Goal: Complete application form: Complete application form

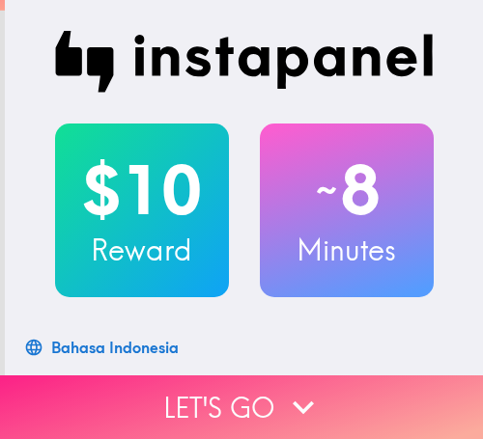
click at [366, 376] on button "Let's go" at bounding box center [241, 408] width 483 height 64
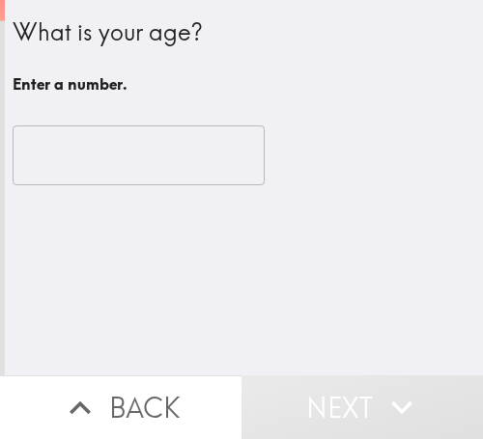
click at [185, 145] on input "number" at bounding box center [139, 156] width 252 height 60
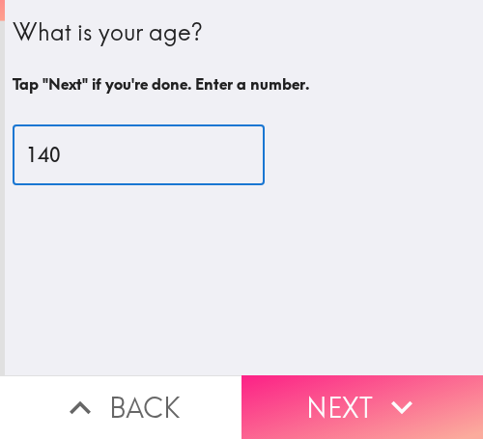
type input "140"
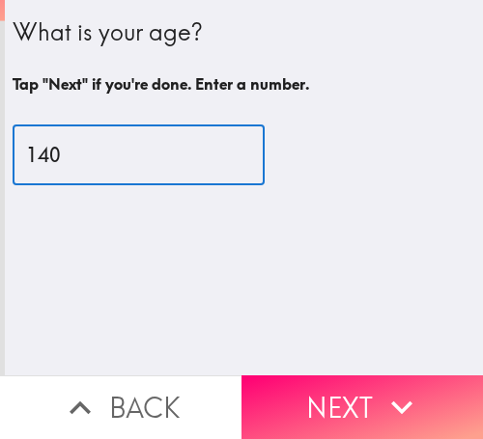
drag, startPoint x: 385, startPoint y: 386, endPoint x: 480, endPoint y: 382, distance: 94.7
click at [392, 386] on icon "button" at bounding box center [402, 407] width 42 height 42
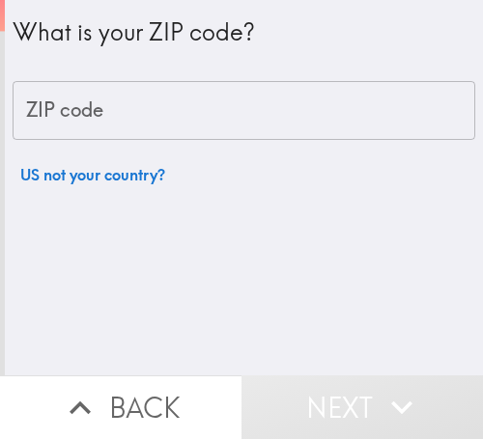
click at [263, 123] on input "ZIP code" at bounding box center [244, 111] width 463 height 60
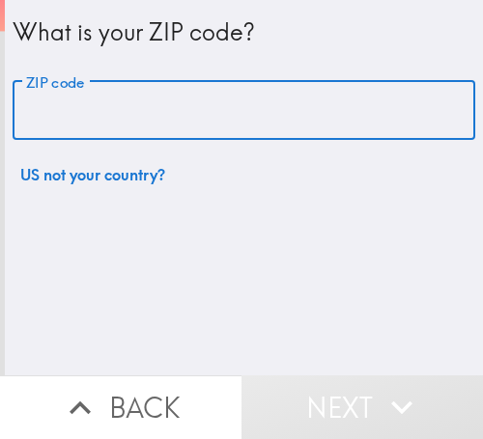
paste input "32811"
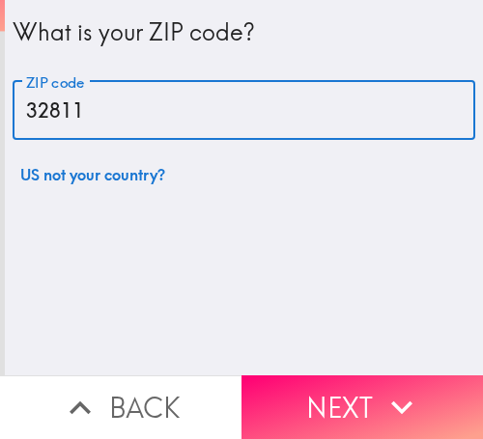
type input "32811"
click at [360, 376] on button "Next" at bounding box center [361, 408] width 241 height 64
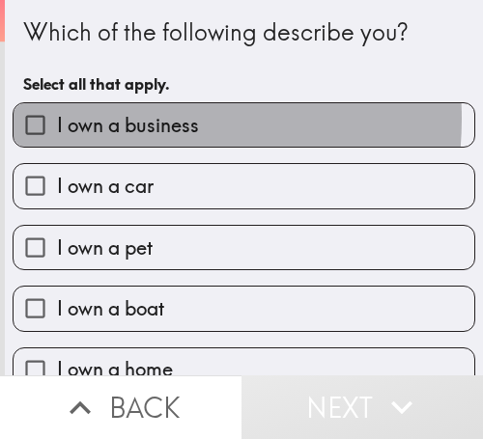
click at [97, 119] on span "I own a business" at bounding box center [128, 125] width 142 height 27
click at [57, 119] on input "I own a business" at bounding box center [35, 124] width 43 height 43
checkbox input "true"
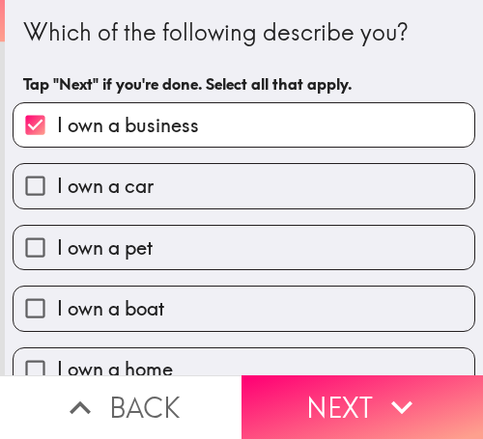
click at [166, 182] on label "I own a car" at bounding box center [244, 185] width 461 height 43
click at [57, 182] on input "I own a car" at bounding box center [35, 185] width 43 height 43
checkbox input "true"
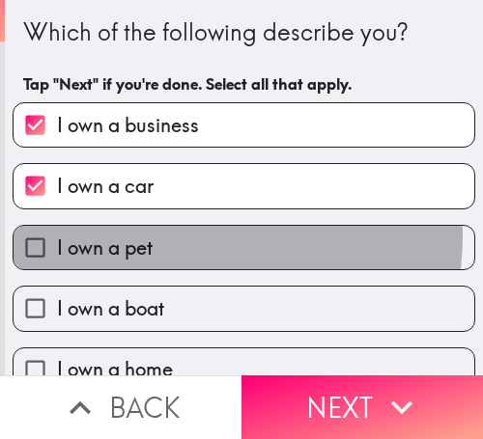
click at [178, 236] on label "I own a pet" at bounding box center [244, 247] width 461 height 43
click at [57, 236] on input "I own a pet" at bounding box center [35, 247] width 43 height 43
checkbox input "true"
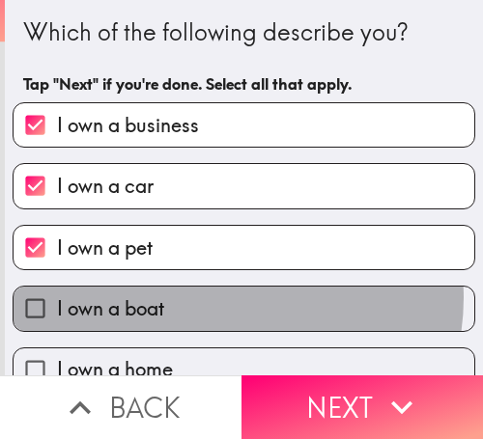
click at [217, 297] on label "I own a boat" at bounding box center [244, 308] width 461 height 43
click at [57, 297] on input "I own a boat" at bounding box center [35, 308] width 43 height 43
checkbox input "true"
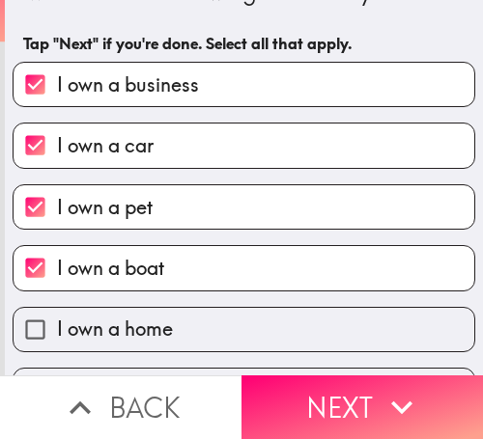
scroll to position [94, 0]
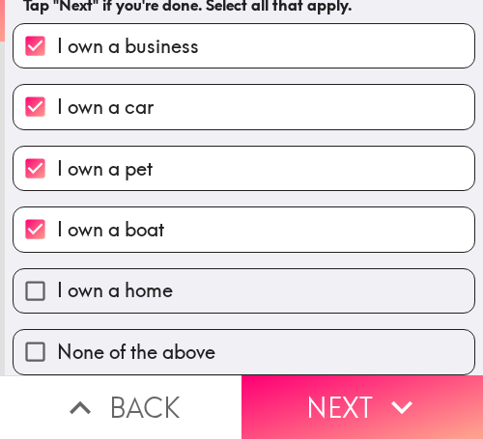
click at [258, 274] on label "I own a home" at bounding box center [244, 290] width 461 height 43
click at [57, 274] on input "I own a home" at bounding box center [35, 290] width 43 height 43
checkbox input "true"
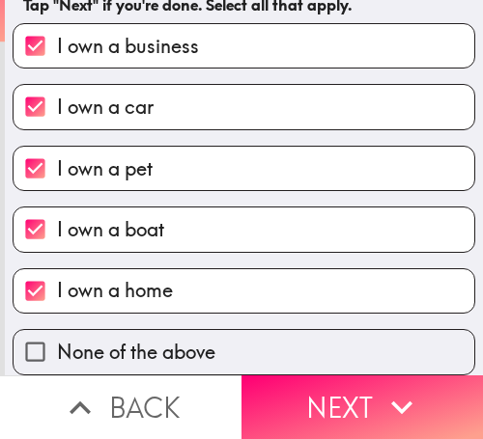
click at [332, 394] on button "Next" at bounding box center [361, 408] width 241 height 64
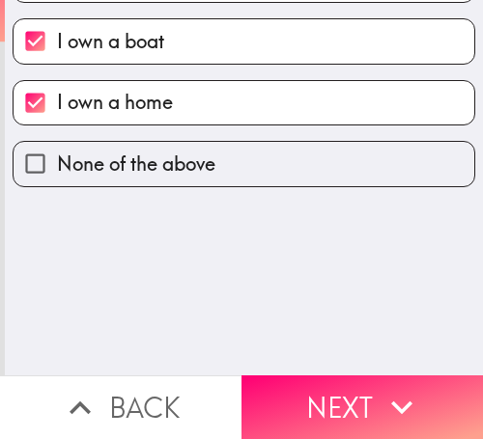
scroll to position [0, 0]
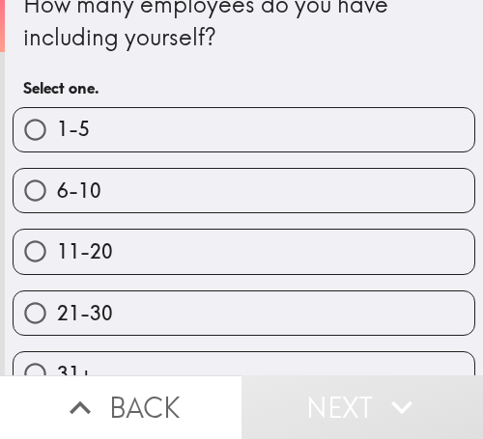
scroll to position [65, 0]
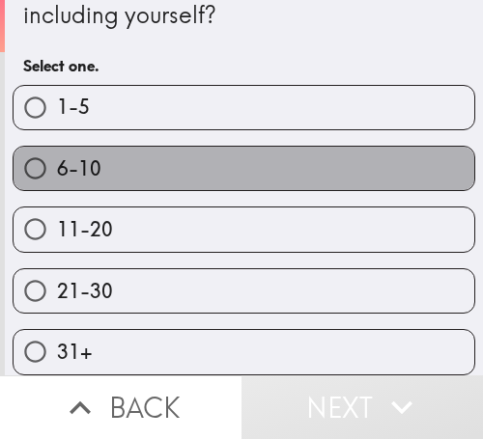
click at [263, 166] on label "6-10" at bounding box center [244, 168] width 461 height 43
click at [57, 166] on input "6-10" at bounding box center [35, 168] width 43 height 43
radio input "true"
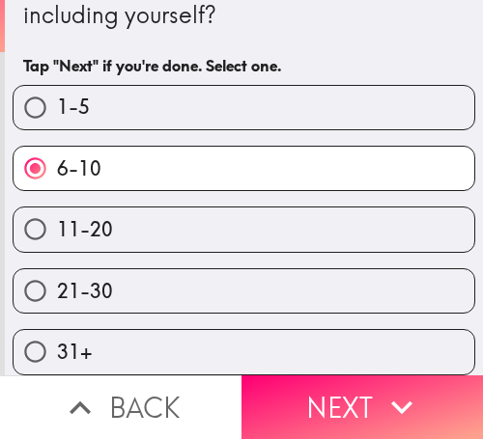
drag, startPoint x: 315, startPoint y: 81, endPoint x: 184, endPoint y: 105, distance: 132.6
click at [313, 86] on label "1-5" at bounding box center [244, 107] width 461 height 43
click at [57, 86] on input "1-5" at bounding box center [35, 107] width 43 height 43
radio input "true"
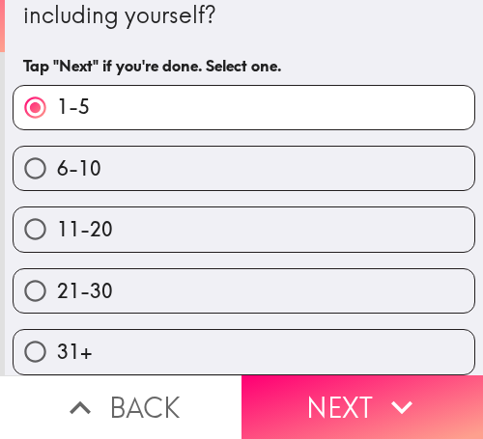
drag, startPoint x: 347, startPoint y: 386, endPoint x: 323, endPoint y: 384, distance: 24.2
click at [337, 385] on button "Next" at bounding box center [361, 408] width 241 height 64
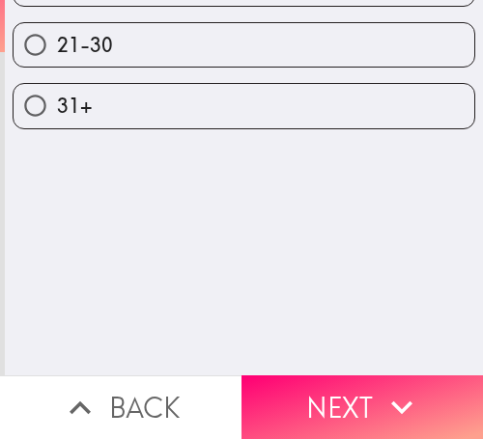
scroll to position [0, 0]
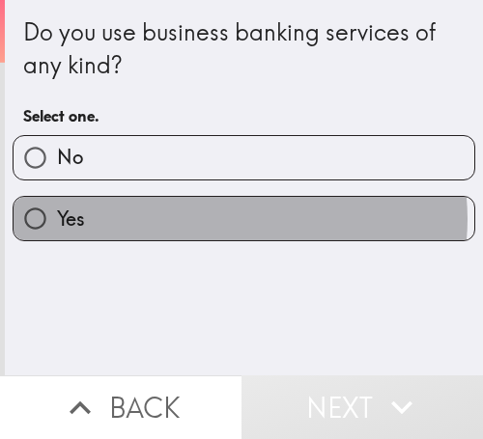
drag, startPoint x: 232, startPoint y: 219, endPoint x: 1, endPoint y: 219, distance: 230.8
click at [211, 219] on label "Yes" at bounding box center [244, 218] width 461 height 43
click at [57, 219] on input "Yes" at bounding box center [35, 218] width 43 height 43
radio input "true"
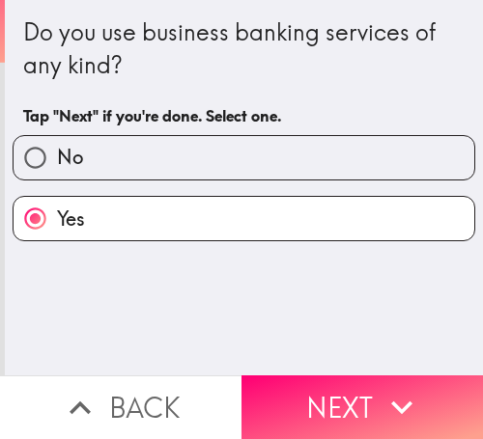
click at [367, 388] on button "Next" at bounding box center [361, 408] width 241 height 64
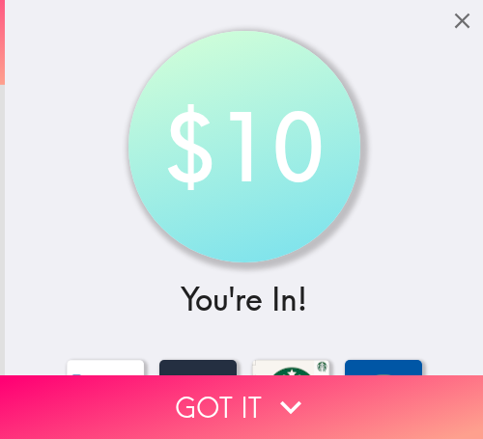
drag, startPoint x: 333, startPoint y: 388, endPoint x: 206, endPoint y: 388, distance: 127.5
click at [321, 388] on button "Got it" at bounding box center [241, 408] width 483 height 64
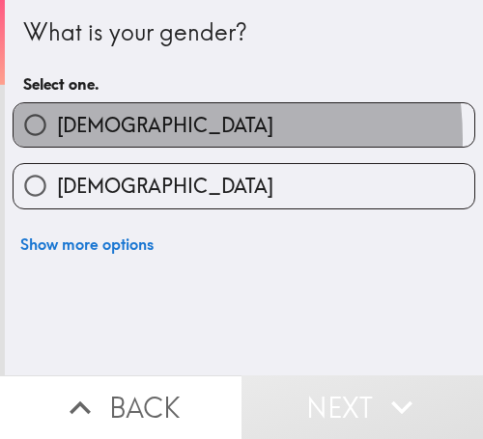
drag, startPoint x: 147, startPoint y: 138, endPoint x: 176, endPoint y: 138, distance: 29.0
click at [148, 138] on label "[DEMOGRAPHIC_DATA]" at bounding box center [244, 124] width 461 height 43
click at [57, 138] on input "[DEMOGRAPHIC_DATA]" at bounding box center [35, 124] width 43 height 43
radio input "true"
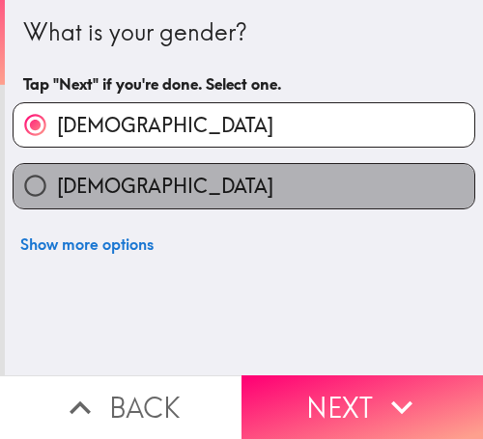
drag, startPoint x: 356, startPoint y: 184, endPoint x: 480, endPoint y: 188, distance: 123.7
click at [371, 184] on label "[DEMOGRAPHIC_DATA]" at bounding box center [244, 185] width 461 height 43
click at [57, 184] on input "[DEMOGRAPHIC_DATA]" at bounding box center [35, 185] width 43 height 43
radio input "true"
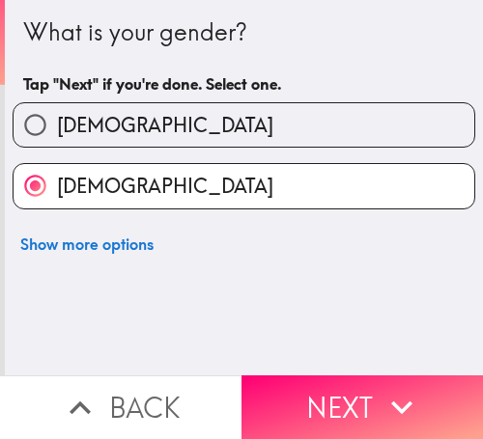
drag, startPoint x: 382, startPoint y: 383, endPoint x: 478, endPoint y: 382, distance: 96.6
click at [388, 386] on icon "button" at bounding box center [402, 407] width 42 height 42
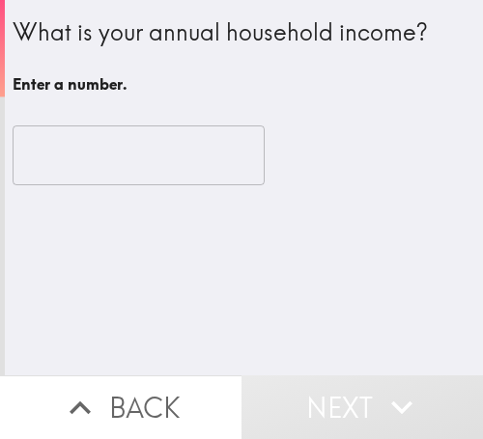
click at [155, 145] on input "number" at bounding box center [139, 156] width 252 height 60
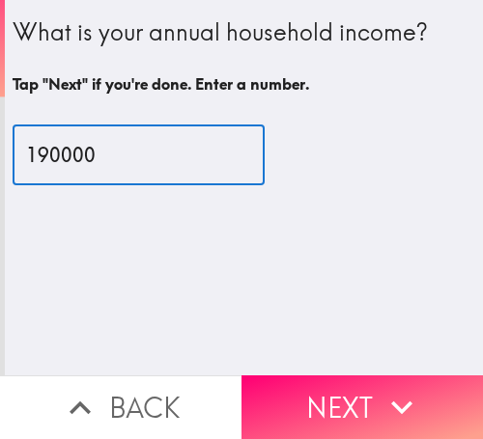
type input "190000"
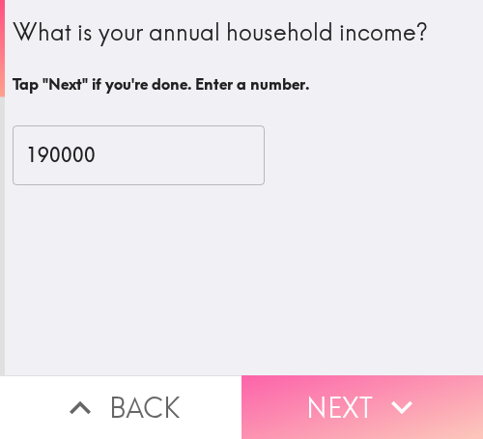
click at [372, 396] on button "Next" at bounding box center [361, 408] width 241 height 64
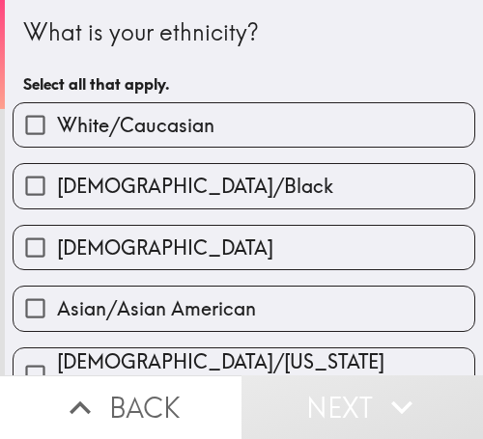
click at [342, 148] on div "[DEMOGRAPHIC_DATA]/Black" at bounding box center [236, 178] width 478 height 61
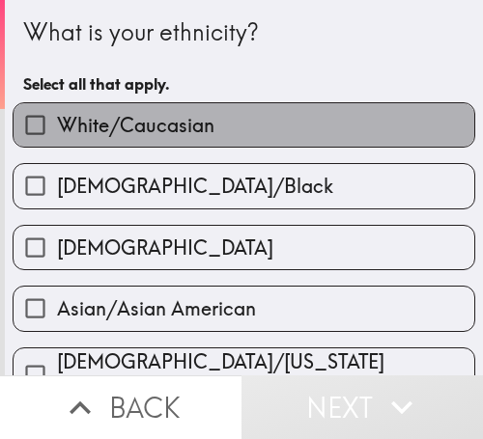
click at [253, 136] on label "White/Caucasian" at bounding box center [244, 124] width 461 height 43
click at [57, 136] on input "White/Caucasian" at bounding box center [35, 124] width 43 height 43
checkbox input "true"
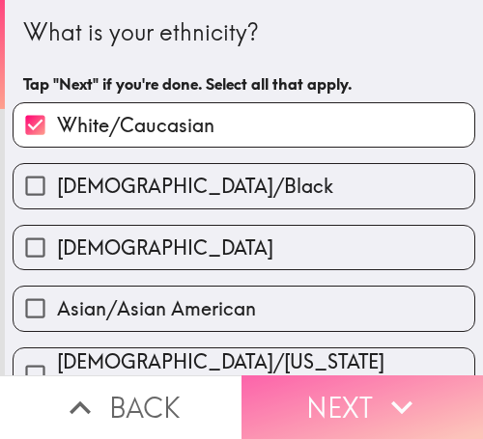
click at [366, 399] on button "Next" at bounding box center [361, 408] width 241 height 64
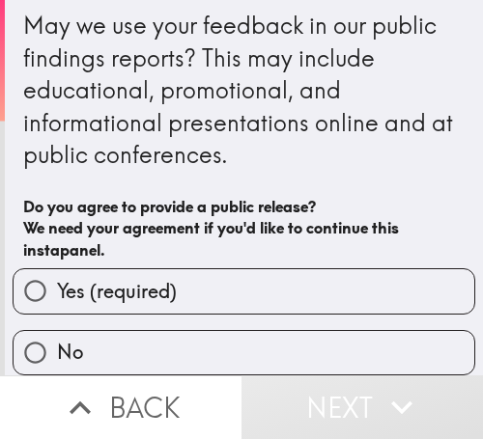
scroll to position [21, 0]
click at [294, 269] on label "Yes (required)" at bounding box center [244, 290] width 461 height 43
click at [57, 269] on input "Yes (required)" at bounding box center [35, 290] width 43 height 43
radio input "true"
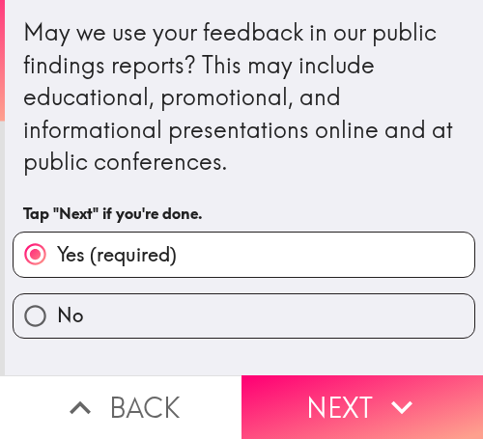
scroll to position [0, 0]
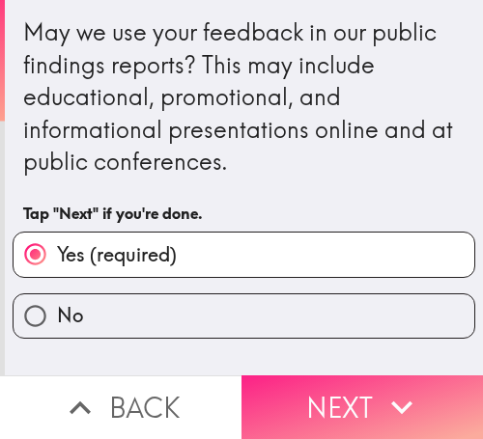
click at [367, 408] on button "Next" at bounding box center [361, 408] width 241 height 64
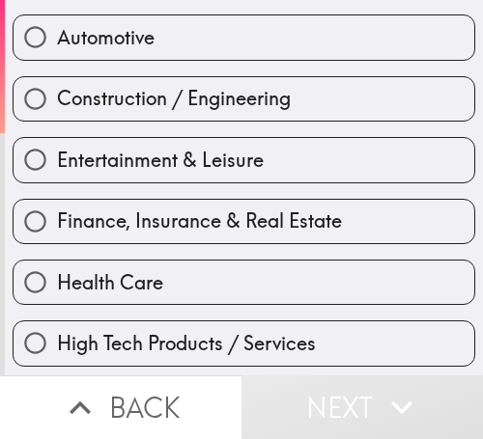
scroll to position [290, 0]
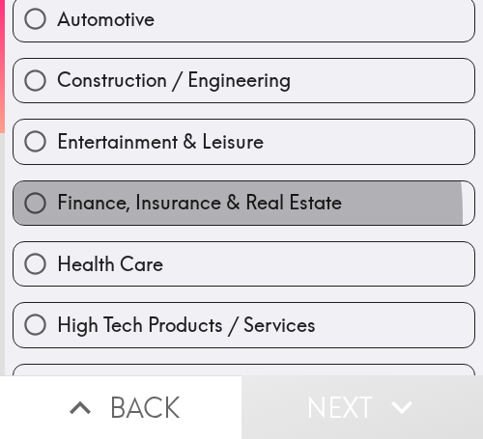
click at [166, 214] on span "Finance, Insurance & Real Estate" at bounding box center [199, 202] width 285 height 27
click at [57, 214] on input "Finance, Insurance & Real Estate" at bounding box center [35, 203] width 43 height 43
radio input "true"
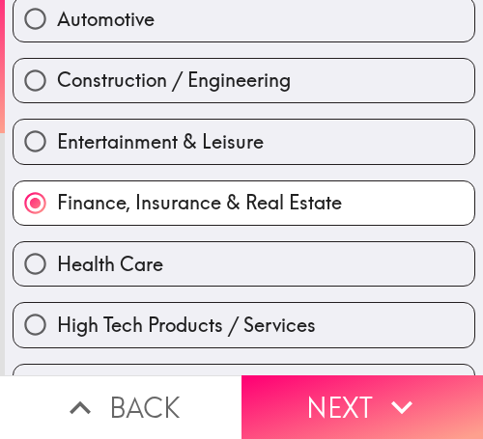
click at [238, 105] on div "Entertainment & Leisure" at bounding box center [236, 133] width 478 height 61
click at [326, 61] on label "Construction / Engineering" at bounding box center [244, 80] width 461 height 43
click at [57, 61] on input "Construction / Engineering" at bounding box center [35, 80] width 43 height 43
radio input "true"
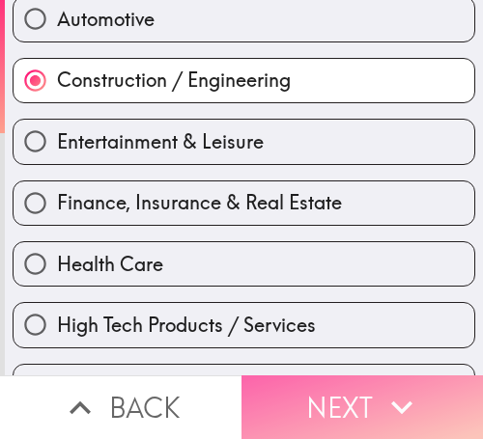
click at [363, 397] on button "Next" at bounding box center [361, 408] width 241 height 64
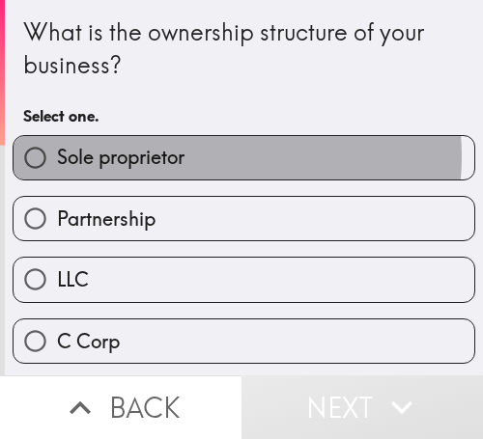
click at [217, 157] on label "Sole proprietor" at bounding box center [244, 157] width 461 height 43
click at [57, 157] on input "Sole proprietor" at bounding box center [35, 157] width 43 height 43
radio input "true"
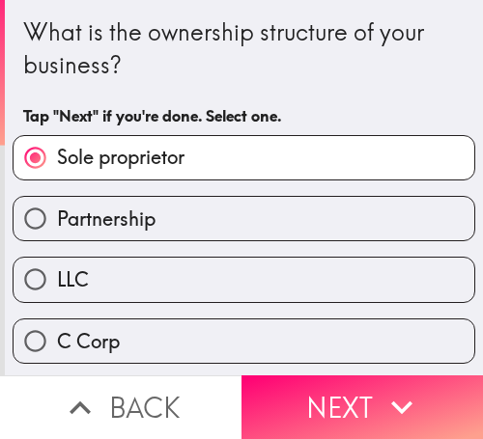
click at [342, 207] on label "Partnership" at bounding box center [244, 218] width 461 height 43
click at [57, 207] on input "Partnership" at bounding box center [35, 218] width 43 height 43
radio input "true"
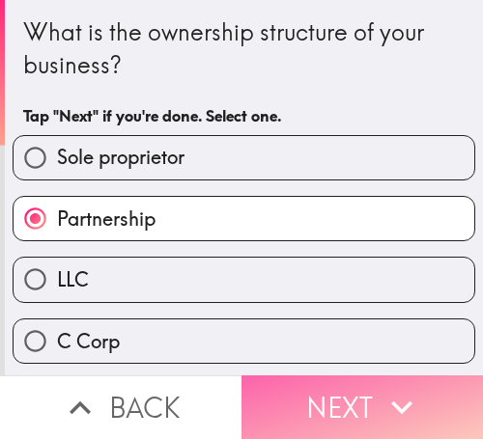
click at [340, 378] on button "Next" at bounding box center [361, 408] width 241 height 64
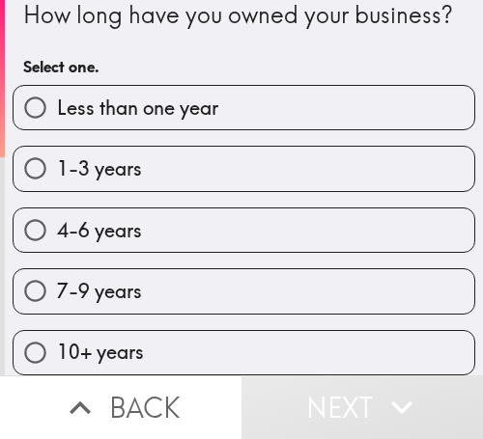
scroll to position [65, 0]
click at [188, 208] on div "4-6 years" at bounding box center [244, 230] width 463 height 45
click at [240, 164] on label "1-3 years" at bounding box center [244, 168] width 461 height 43
click at [57, 164] on input "1-3 years" at bounding box center [35, 168] width 43 height 43
radio input "true"
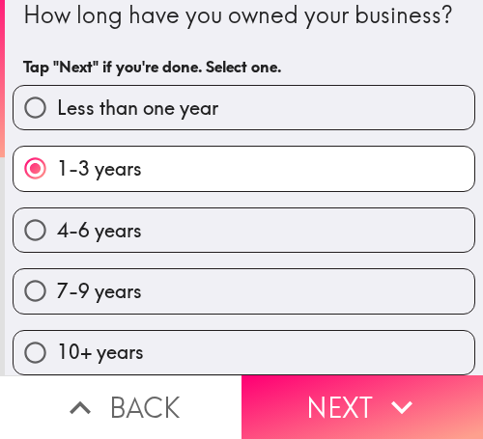
drag, startPoint x: 125, startPoint y: 230, endPoint x: 139, endPoint y: 230, distance: 14.5
click at [126, 230] on label "4-6 years" at bounding box center [244, 230] width 461 height 43
click at [57, 230] on input "4-6 years" at bounding box center [35, 230] width 43 height 43
radio input "true"
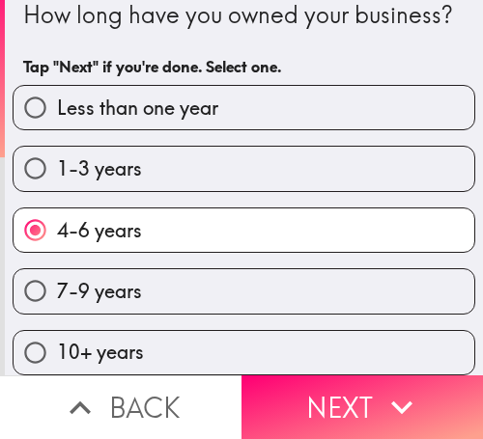
click at [347, 360] on div "10+ years" at bounding box center [244, 352] width 463 height 45
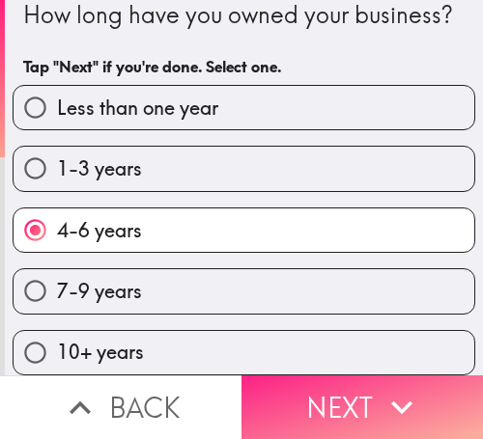
click at [364, 398] on button "Next" at bounding box center [361, 408] width 241 height 64
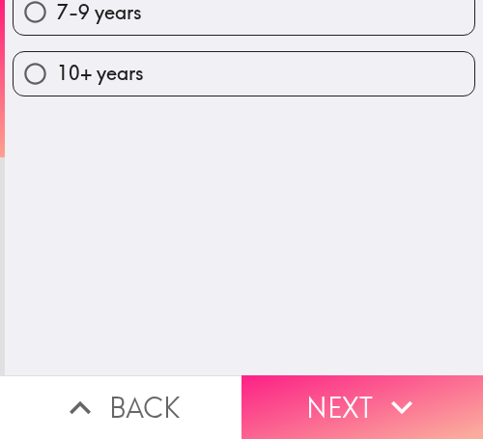
scroll to position [0, 0]
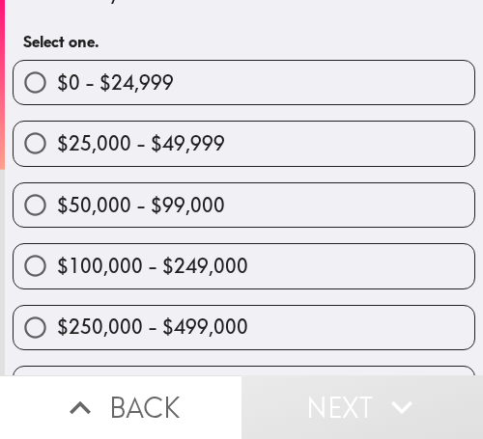
scroll to position [193, 0]
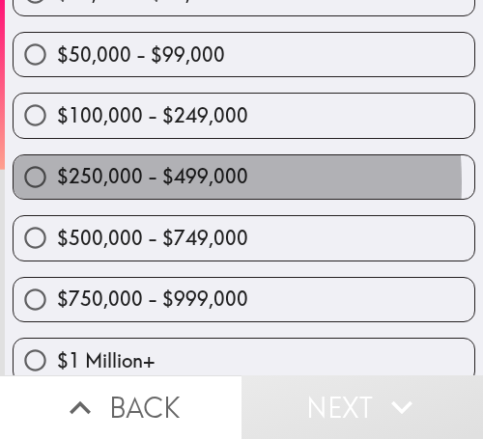
click at [114, 183] on span "$250,000 - $499,000" at bounding box center [152, 176] width 191 height 27
click at [57, 183] on input "$250,000 - $499,000" at bounding box center [35, 177] width 43 height 43
radio input "true"
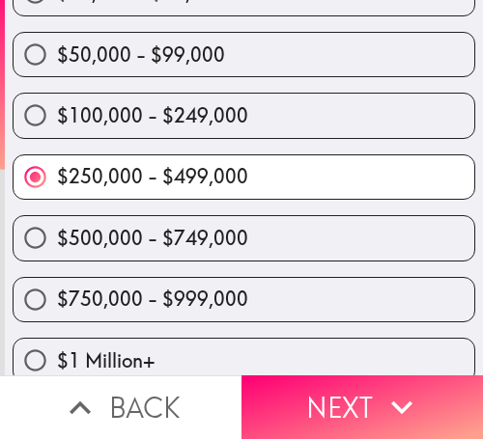
drag, startPoint x: 304, startPoint y: 230, endPoint x: 480, endPoint y: 242, distance: 176.2
click at [326, 235] on label "$500,000 - $749,000" at bounding box center [244, 237] width 461 height 43
click at [57, 235] on input "$500,000 - $749,000" at bounding box center [35, 237] width 43 height 43
radio input "true"
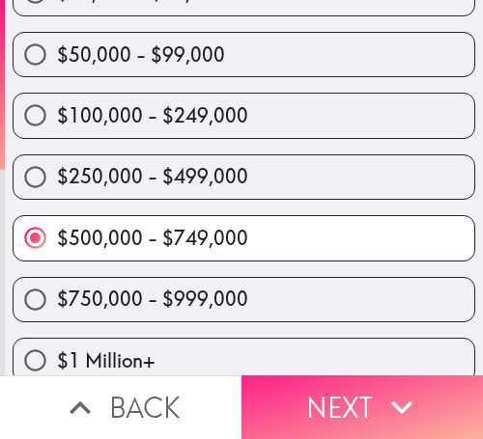
click at [382, 386] on icon "button" at bounding box center [402, 407] width 42 height 42
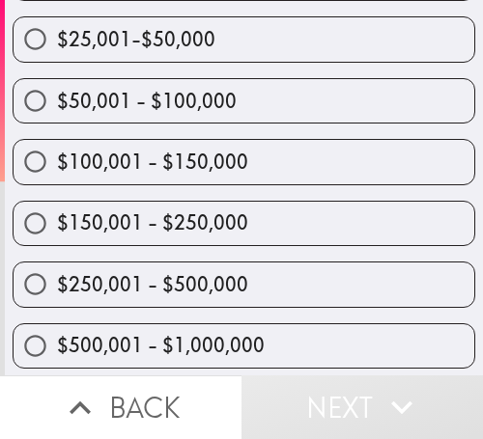
scroll to position [337, 0]
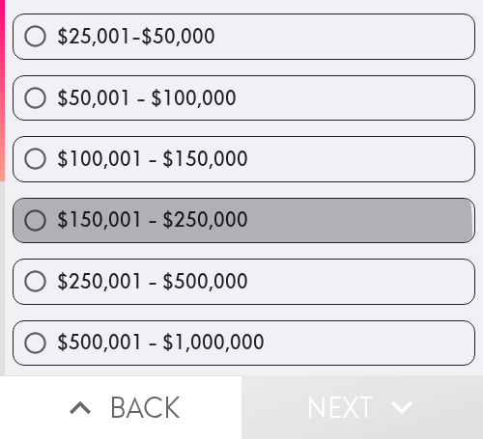
click at [234, 229] on span "$150,001 - $250,000" at bounding box center [152, 220] width 191 height 27
click at [57, 229] on input "$150,001 - $250,000" at bounding box center [35, 220] width 43 height 43
radio input "true"
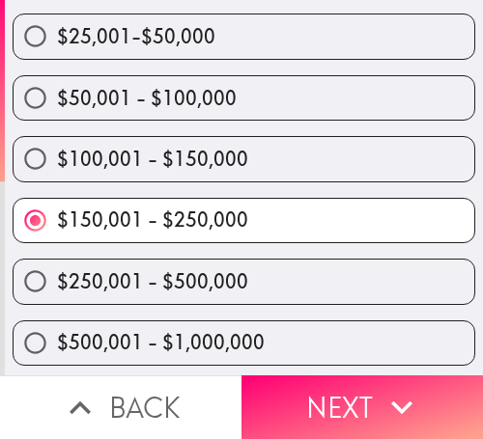
drag, startPoint x: 281, startPoint y: 281, endPoint x: 299, endPoint y: 274, distance: 19.6
click at [281, 281] on label "$250,001 - $500,000" at bounding box center [244, 281] width 461 height 43
click at [57, 281] on input "$250,001 - $500,000" at bounding box center [35, 281] width 43 height 43
radio input "true"
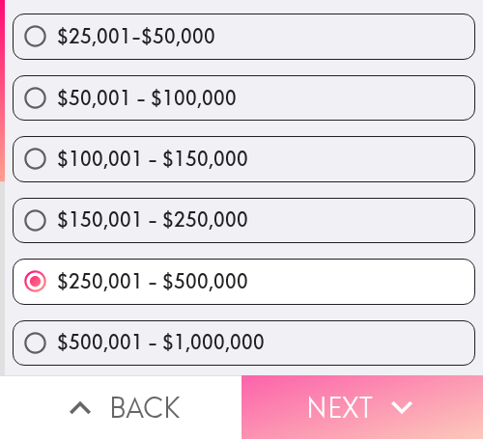
click at [362, 376] on button "Next" at bounding box center [361, 408] width 241 height 64
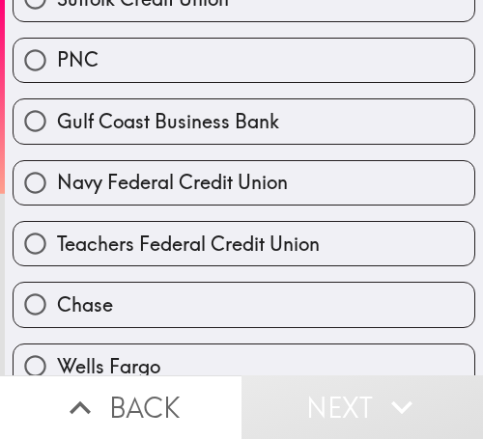
scroll to position [483, 0]
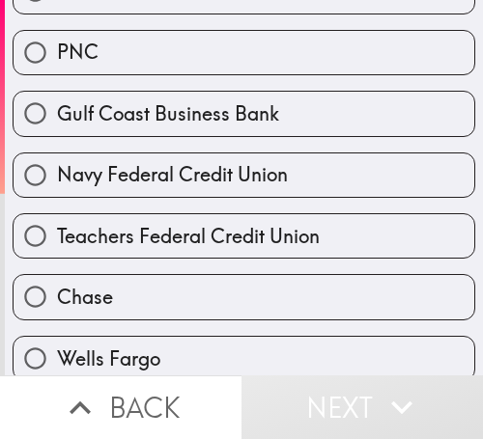
click at [162, 170] on span "Navy Federal Credit Union" at bounding box center [172, 174] width 231 height 27
click at [57, 170] on input "Navy Federal Credit Union" at bounding box center [35, 175] width 43 height 43
radio input "true"
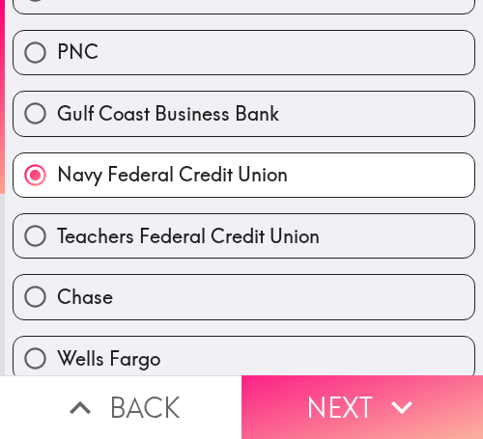
click at [369, 402] on button "Next" at bounding box center [361, 408] width 241 height 64
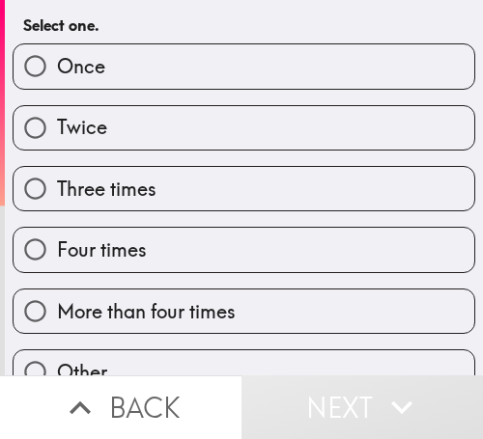
scroll to position [158, 0]
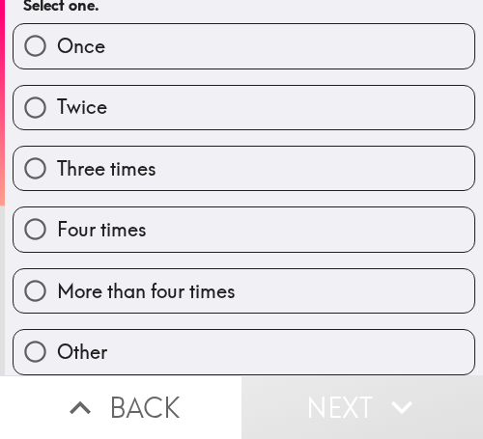
drag, startPoint x: 99, startPoint y: 215, endPoint x: 126, endPoint y: 234, distance: 31.9
click at [99, 216] on span "Four times" at bounding box center [102, 229] width 90 height 27
click at [57, 215] on input "Four times" at bounding box center [35, 229] width 43 height 43
radio input "true"
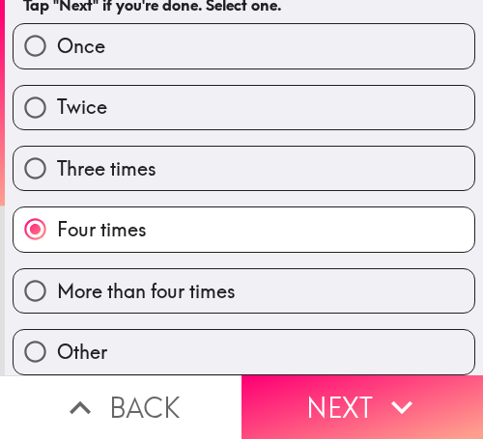
click at [257, 269] on label "More than four times" at bounding box center [244, 290] width 461 height 43
click at [57, 269] on input "More than four times" at bounding box center [35, 290] width 43 height 43
radio input "true"
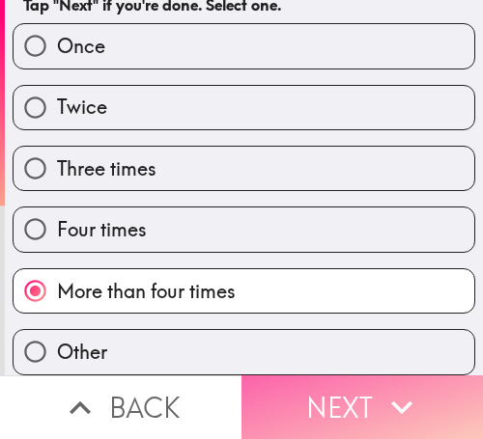
click at [345, 400] on button "Next" at bounding box center [361, 408] width 241 height 64
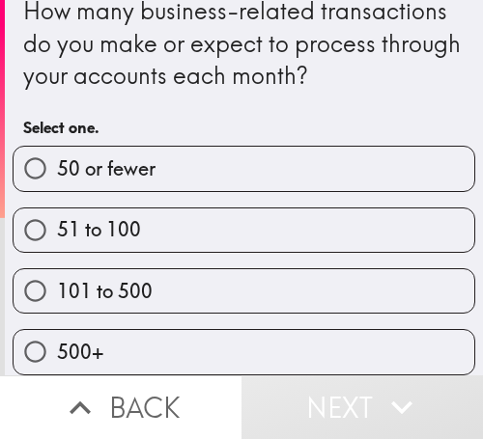
scroll to position [36, 0]
click at [213, 269] on label "101 to 500" at bounding box center [244, 290] width 461 height 43
click at [57, 269] on input "101 to 500" at bounding box center [35, 290] width 43 height 43
radio input "true"
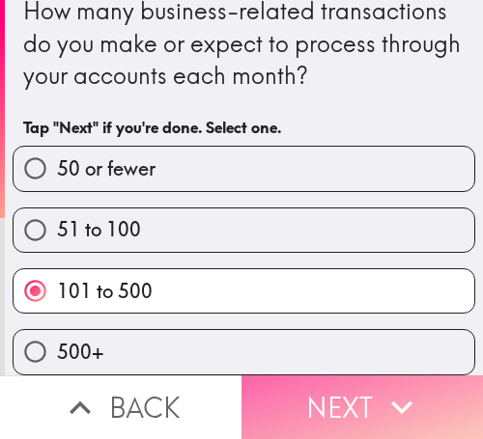
click at [354, 399] on button "Next" at bounding box center [361, 408] width 241 height 64
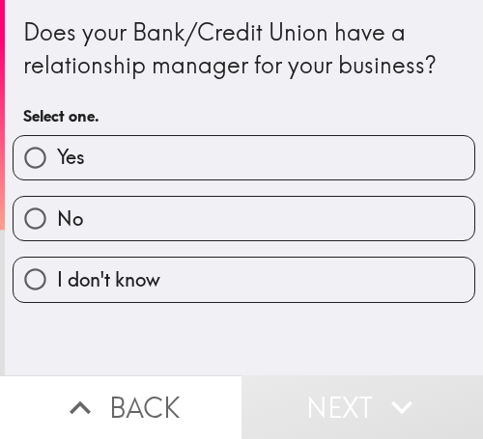
click at [300, 160] on label "Yes" at bounding box center [244, 157] width 461 height 43
click at [57, 160] on input "Yes" at bounding box center [35, 157] width 43 height 43
radio input "true"
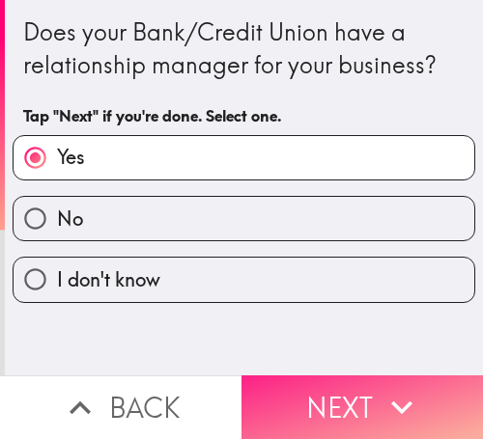
click at [360, 376] on button "Next" at bounding box center [361, 408] width 241 height 64
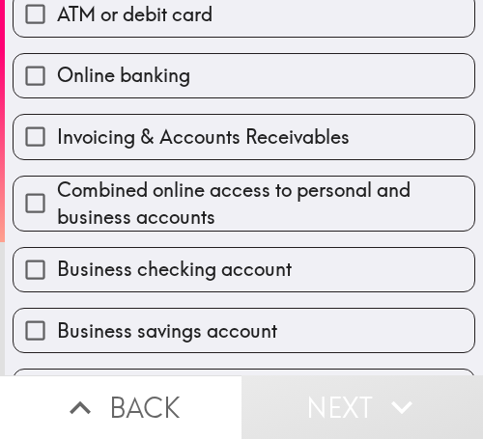
scroll to position [386, 0]
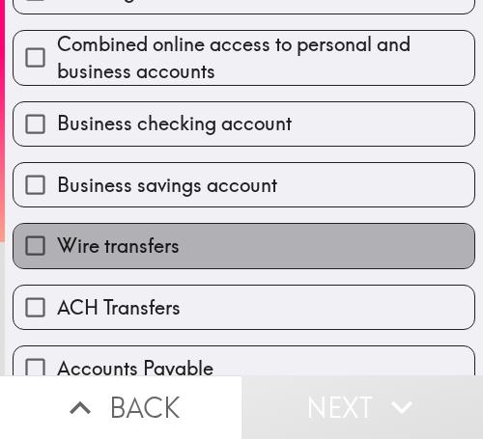
click at [238, 252] on label "Wire transfers" at bounding box center [244, 245] width 461 height 43
click at [57, 252] on input "Wire transfers" at bounding box center [35, 245] width 43 height 43
checkbox input "true"
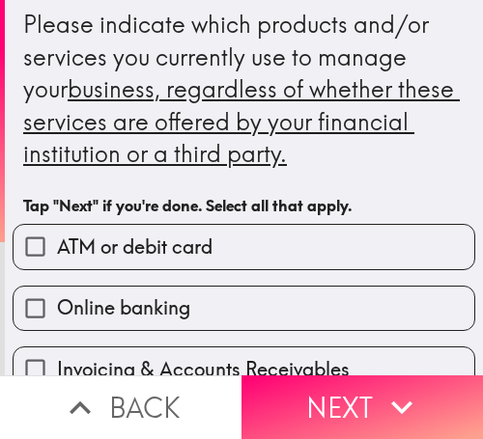
scroll to position [0, 0]
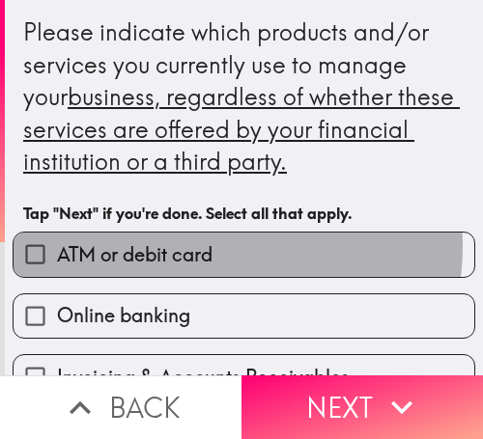
click at [199, 246] on span "ATM or debit card" at bounding box center [135, 254] width 156 height 27
click at [57, 246] on input "ATM or debit card" at bounding box center [35, 254] width 43 height 43
checkbox input "true"
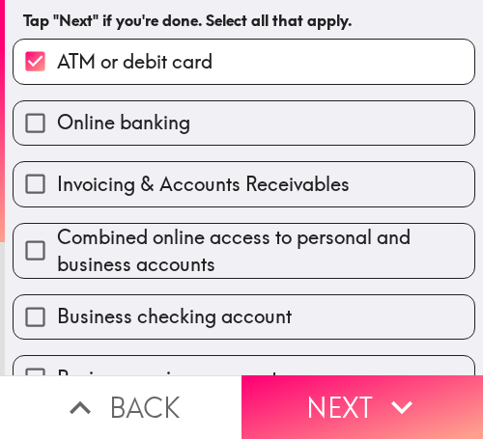
click at [220, 194] on span "Invoicing & Accounts Receivables" at bounding box center [203, 184] width 293 height 27
click at [57, 194] on input "Invoicing & Accounts Receivables" at bounding box center [35, 183] width 43 height 43
checkbox input "true"
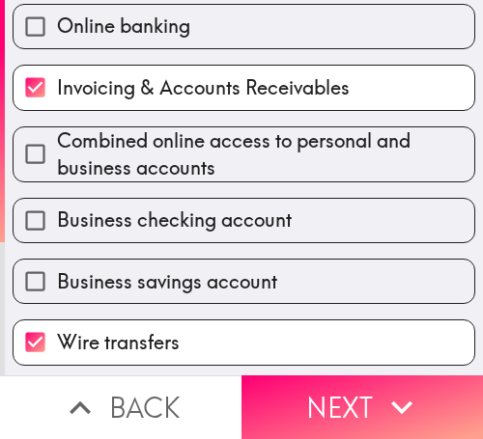
drag, startPoint x: 224, startPoint y: 209, endPoint x: 235, endPoint y: 194, distance: 18.0
click at [223, 209] on span "Business checking account" at bounding box center [174, 220] width 235 height 27
click at [57, 209] on input "Business checking account" at bounding box center [35, 220] width 43 height 43
checkbox input "true"
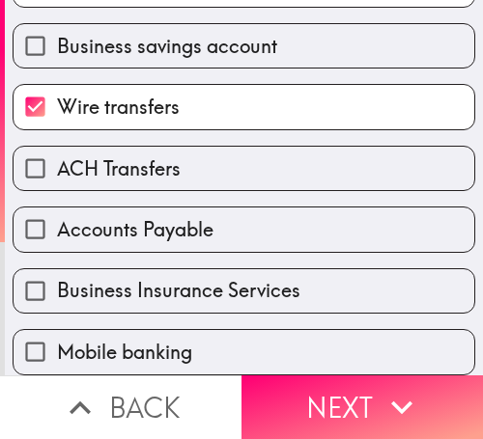
scroll to position [580, 0]
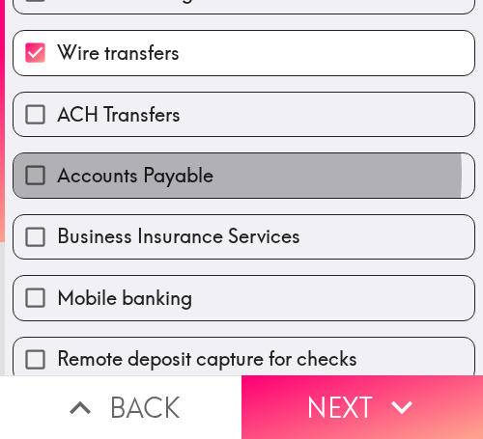
click at [203, 174] on span "Accounts Payable" at bounding box center [135, 175] width 156 height 27
click at [57, 174] on input "Accounts Payable" at bounding box center [35, 175] width 43 height 43
checkbox input "true"
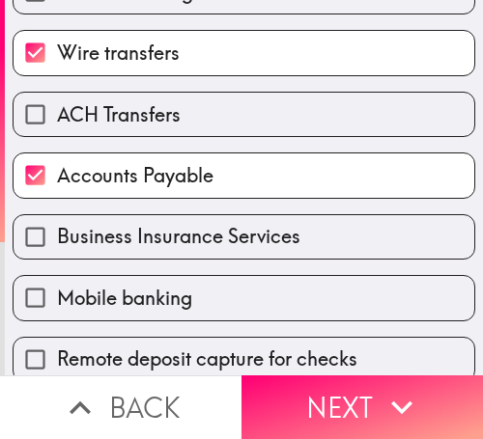
click at [194, 235] on span "Business Insurance Services" at bounding box center [178, 236] width 243 height 27
click at [57, 235] on input "Business Insurance Services" at bounding box center [35, 236] width 43 height 43
checkbox input "true"
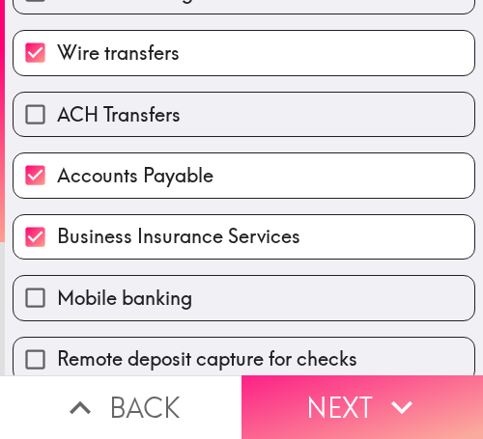
click at [364, 396] on button "Next" at bounding box center [361, 408] width 241 height 64
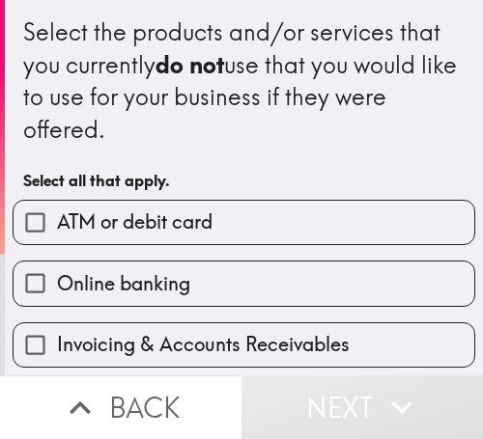
click at [249, 276] on label "Online banking" at bounding box center [244, 283] width 461 height 43
click at [57, 276] on input "Online banking" at bounding box center [35, 283] width 43 height 43
checkbox input "true"
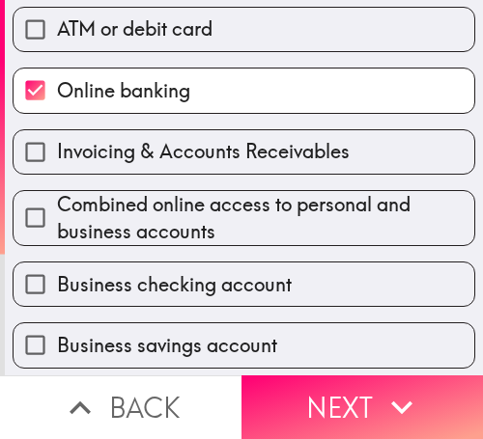
click at [202, 216] on span "Combined online access to personal and business accounts" at bounding box center [265, 218] width 417 height 54
click at [57, 216] on input "Combined online access to personal and business accounts" at bounding box center [35, 217] width 43 height 43
checkbox input "true"
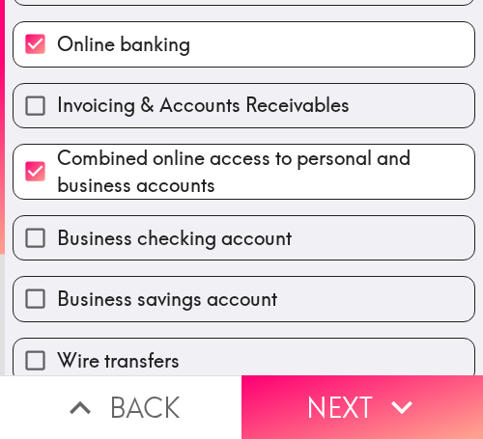
scroll to position [386, 0]
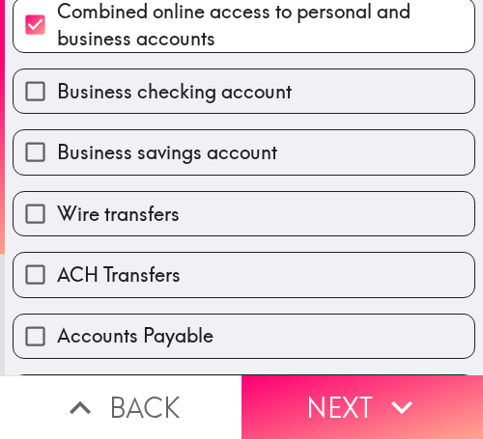
click at [158, 146] on span "Business savings account" at bounding box center [167, 152] width 220 height 27
click at [57, 146] on input "Business savings account" at bounding box center [35, 151] width 43 height 43
checkbox input "true"
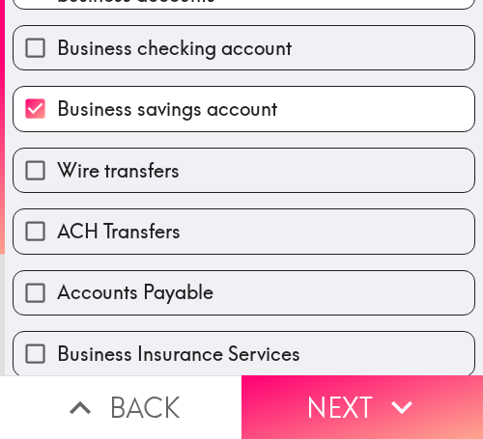
scroll to position [580, 0]
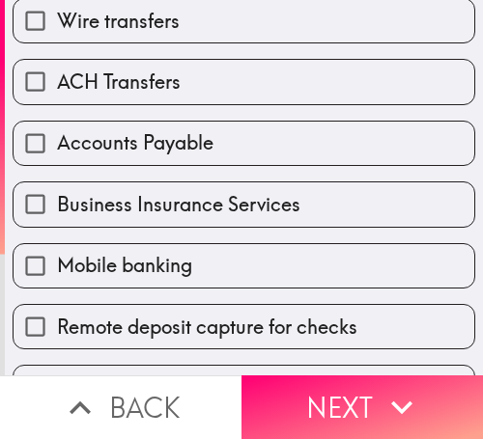
click at [181, 267] on span "Mobile banking" at bounding box center [124, 265] width 135 height 27
click at [57, 267] on input "Mobile banking" at bounding box center [35, 265] width 43 height 43
checkbox input "true"
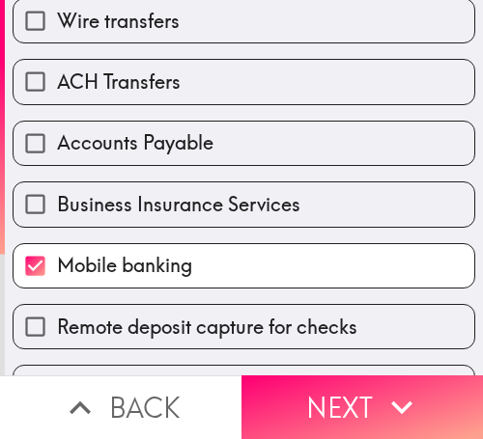
click at [188, 318] on span "Remote deposit capture for checks" at bounding box center [207, 327] width 300 height 27
click at [57, 318] on input "Remote deposit capture for checks" at bounding box center [35, 326] width 43 height 43
checkbox input "true"
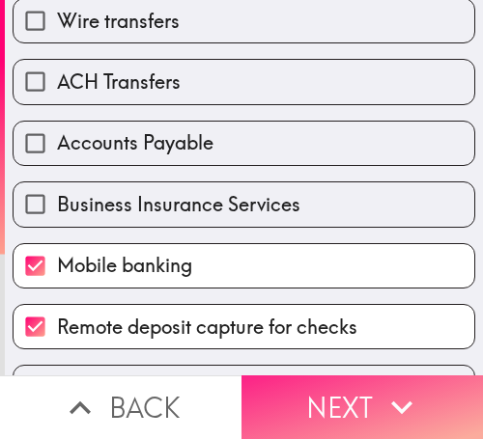
click at [381, 399] on icon "button" at bounding box center [402, 407] width 42 height 42
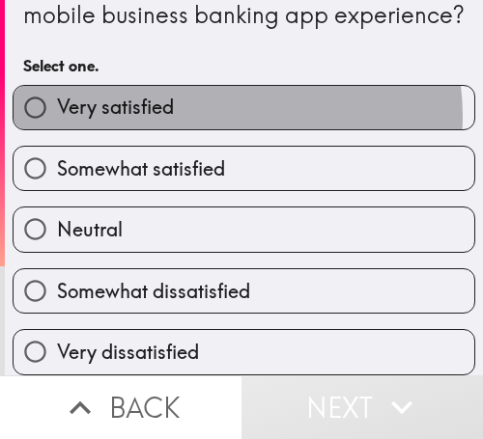
click at [217, 101] on label "Very satisfied" at bounding box center [244, 107] width 461 height 43
click at [57, 101] on input "Very satisfied" at bounding box center [35, 107] width 43 height 43
radio input "true"
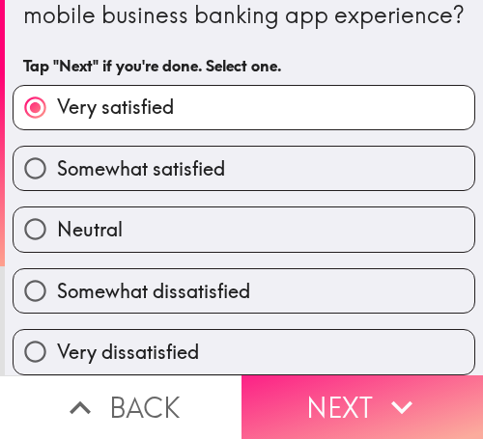
click at [317, 388] on button "Next" at bounding box center [361, 408] width 241 height 64
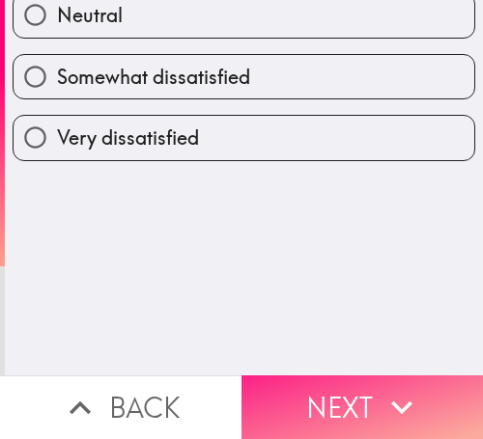
scroll to position [0, 0]
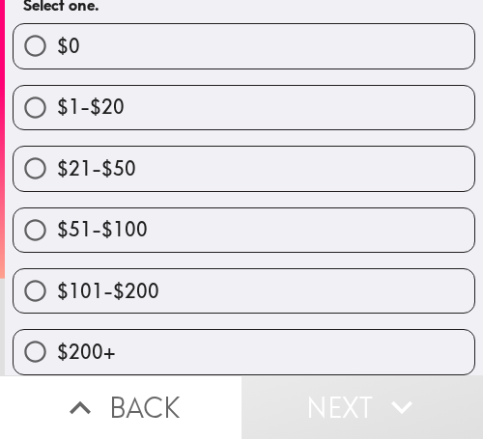
scroll to position [255, 0]
click at [199, 209] on label "$51-$100" at bounding box center [244, 230] width 461 height 43
click at [57, 209] on input "$51-$100" at bounding box center [35, 230] width 43 height 43
radio input "true"
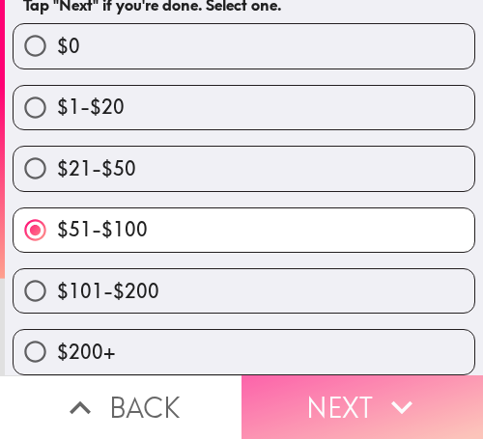
click at [387, 400] on icon "button" at bounding box center [402, 407] width 42 height 42
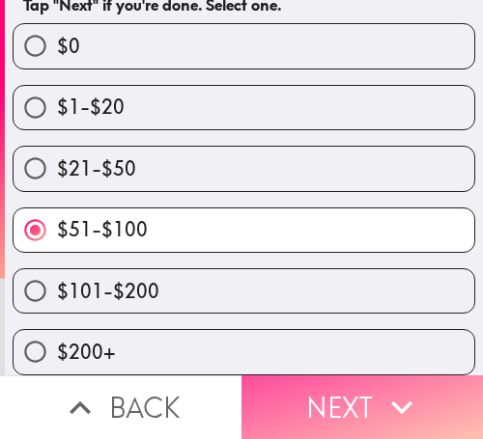
scroll to position [0, 0]
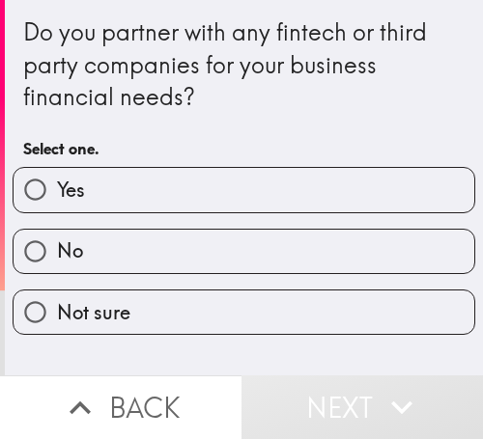
click at [242, 195] on label "Yes" at bounding box center [244, 189] width 461 height 43
click at [57, 195] on input "Yes" at bounding box center [35, 189] width 43 height 43
radio input "true"
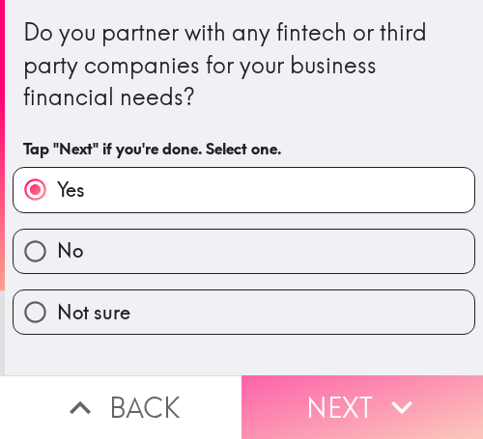
click at [408, 386] on icon "button" at bounding box center [402, 407] width 42 height 42
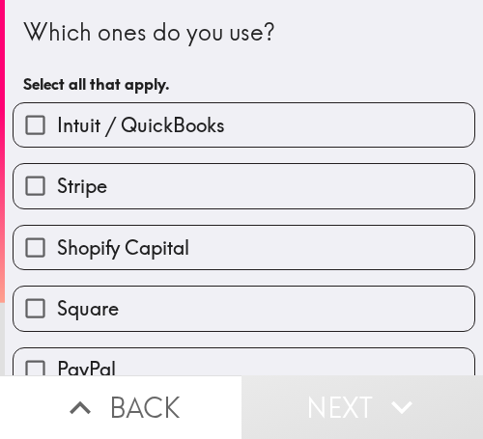
click at [254, 137] on label "Intuit / QuickBooks" at bounding box center [244, 124] width 461 height 43
click at [57, 137] on input "Intuit / QuickBooks" at bounding box center [35, 124] width 43 height 43
checkbox input "true"
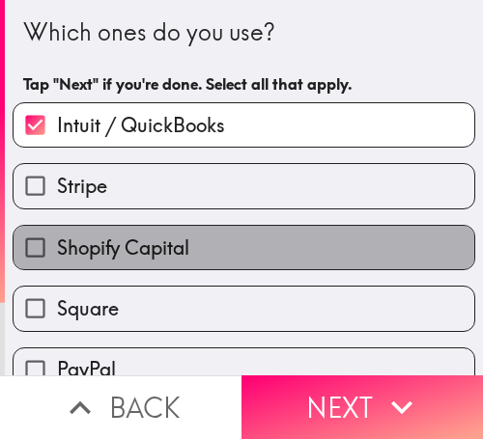
drag, startPoint x: 276, startPoint y: 232, endPoint x: 278, endPoint y: 248, distance: 16.5
click at [275, 232] on label "Shopify Capital" at bounding box center [244, 247] width 461 height 43
click at [57, 232] on input "Shopify Capital" at bounding box center [35, 247] width 43 height 43
checkbox input "true"
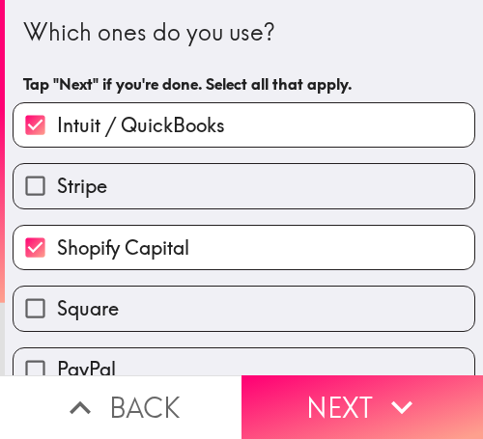
click at [252, 304] on label "Square" at bounding box center [244, 308] width 461 height 43
click at [57, 304] on input "Square" at bounding box center [35, 308] width 43 height 43
checkbox input "true"
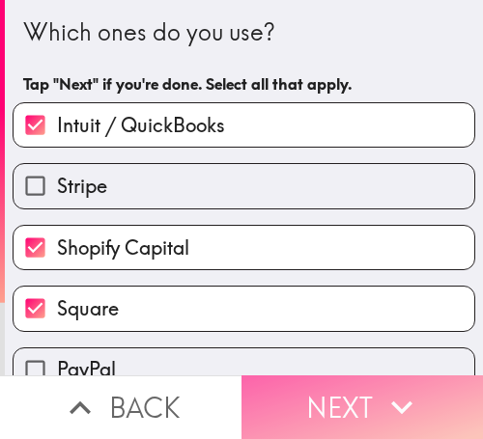
click at [385, 399] on icon "button" at bounding box center [402, 407] width 42 height 42
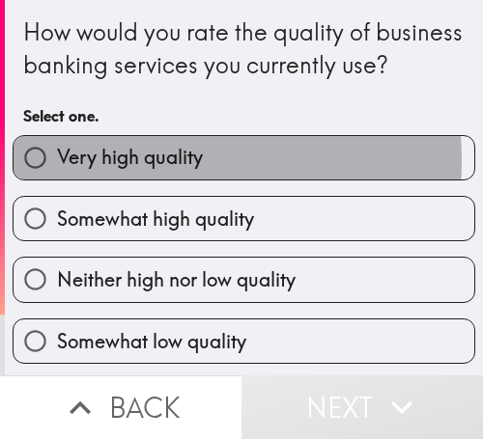
click at [130, 171] on span "Very high quality" at bounding box center [130, 157] width 146 height 27
click at [57, 180] on input "Very high quality" at bounding box center [35, 157] width 43 height 43
radio input "true"
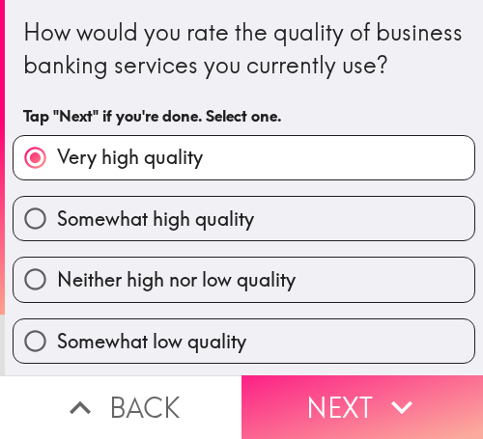
click at [344, 396] on button "Next" at bounding box center [361, 408] width 241 height 64
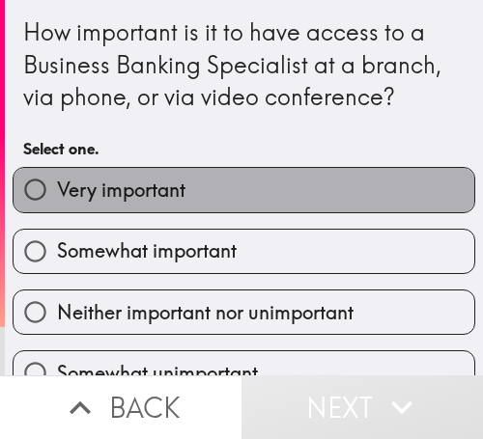
click at [278, 200] on label "Very important" at bounding box center [244, 189] width 461 height 43
click at [57, 200] on input "Very important" at bounding box center [35, 189] width 43 height 43
radio input "true"
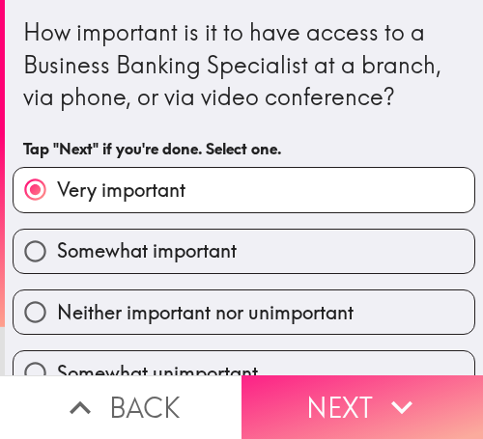
click at [404, 396] on icon "button" at bounding box center [402, 407] width 42 height 42
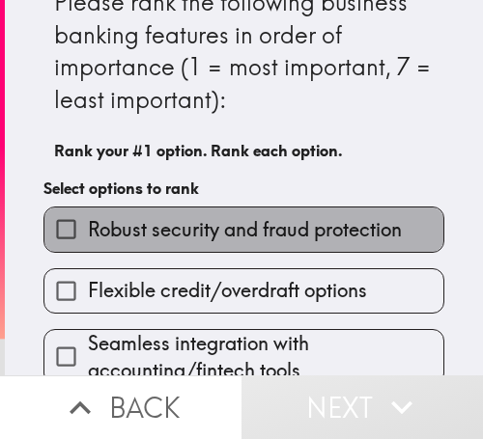
click at [297, 225] on span "Robust security and fraud protection" at bounding box center [245, 229] width 314 height 27
click at [88, 225] on input "Robust security and fraud protection" at bounding box center [65, 229] width 43 height 43
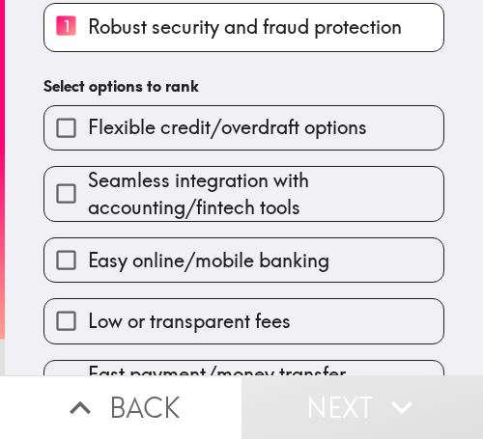
scroll to position [223, 0]
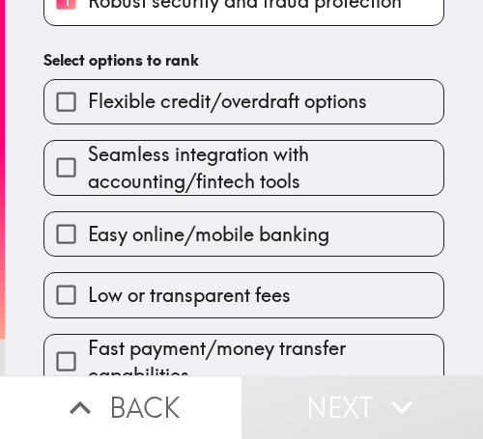
click at [287, 206] on div "Easy online/mobile banking" at bounding box center [236, 226] width 416 height 61
click at [266, 272] on div "Low or transparent fees" at bounding box center [243, 294] width 401 height 45
click at [256, 316] on label "Low or transparent fees" at bounding box center [243, 294] width 399 height 43
click at [88, 316] on input "Low or transparent fees" at bounding box center [65, 294] width 43 height 43
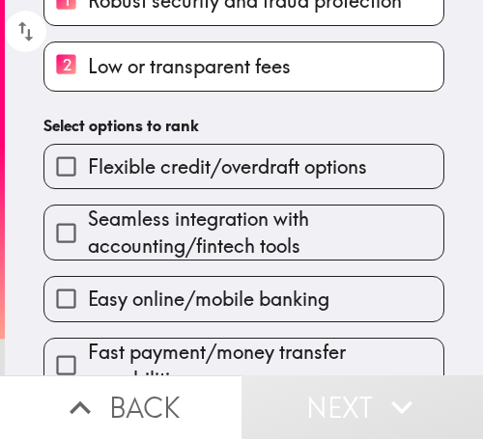
click at [236, 257] on span "Seamless integration with accounting/fintech tools" at bounding box center [265, 233] width 355 height 54
click at [88, 255] on input "Seamless integration with accounting/fintech tools" at bounding box center [65, 233] width 43 height 43
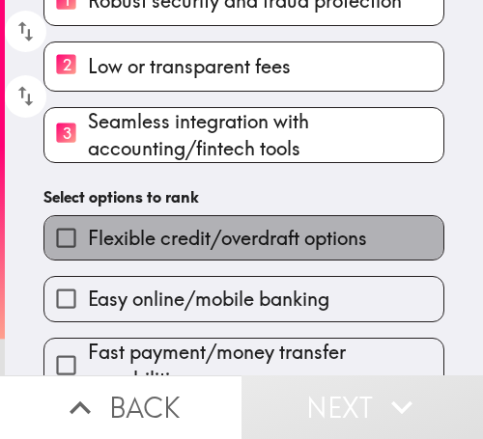
click at [281, 220] on label "Flexible credit/overdraft options" at bounding box center [243, 237] width 399 height 43
click at [88, 220] on input "Flexible credit/overdraft options" at bounding box center [65, 237] width 43 height 43
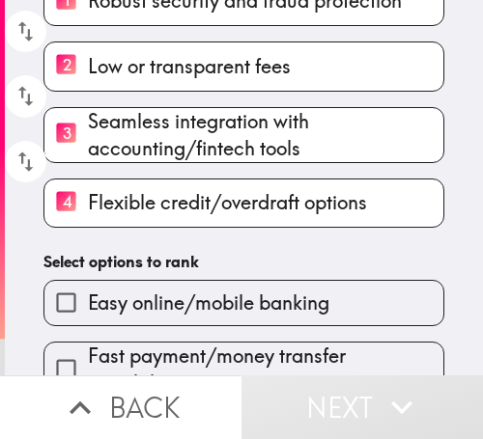
click at [265, 320] on label "Easy online/mobile banking" at bounding box center [243, 302] width 399 height 43
click at [88, 320] on input "Easy online/mobile banking" at bounding box center [65, 302] width 43 height 43
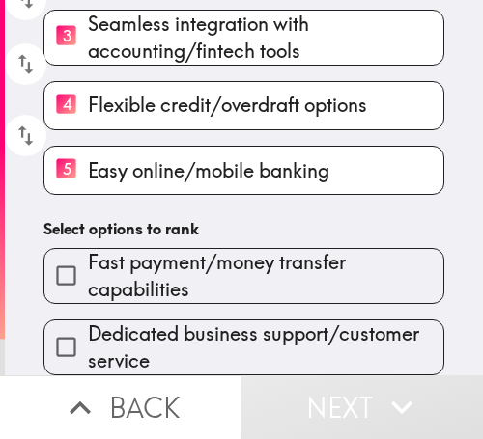
click at [266, 269] on span "Fast payment/money transfer capabilities" at bounding box center [265, 276] width 355 height 54
click at [88, 269] on input "Fast payment/money transfer capabilities" at bounding box center [65, 275] width 43 height 43
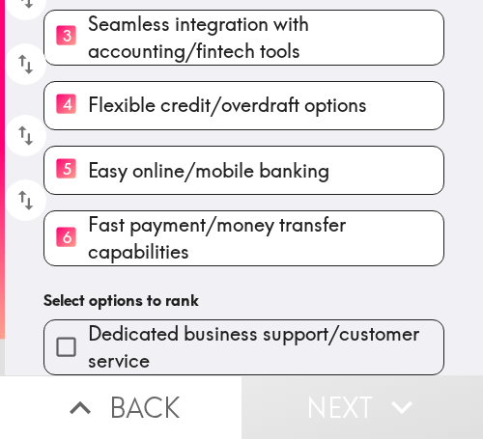
click at [242, 337] on span "Dedicated business support/customer service" at bounding box center [265, 348] width 355 height 54
click at [88, 337] on input "Dedicated business support/customer service" at bounding box center [65, 347] width 43 height 43
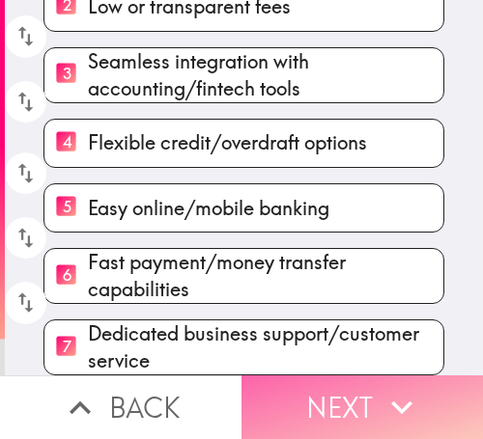
click at [339, 388] on button "Next" at bounding box center [361, 408] width 241 height 64
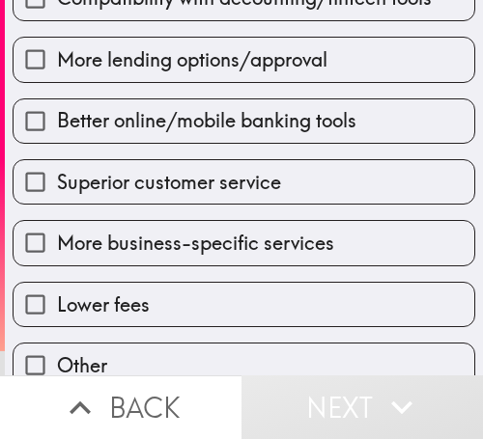
scroll to position [346, 0]
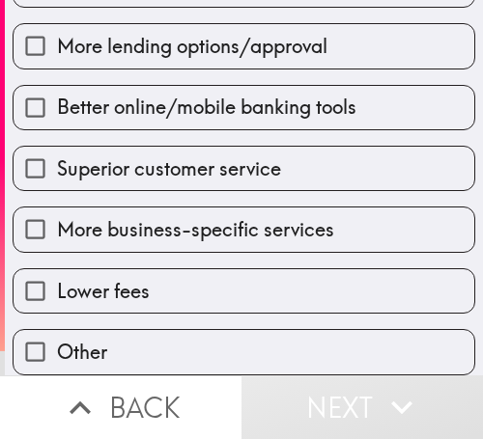
click at [237, 156] on span "Superior customer service" at bounding box center [169, 169] width 224 height 27
click at [57, 147] on input "Superior customer service" at bounding box center [35, 168] width 43 height 43
checkbox input "true"
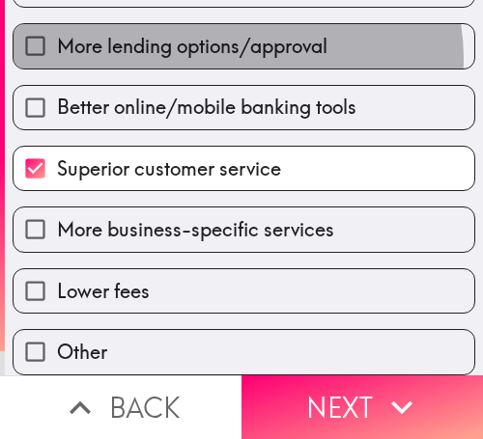
click at [229, 44] on span "More lending options/approval" at bounding box center [192, 46] width 270 height 27
click at [57, 44] on input "More lending options/approval" at bounding box center [35, 45] width 43 height 43
checkbox input "true"
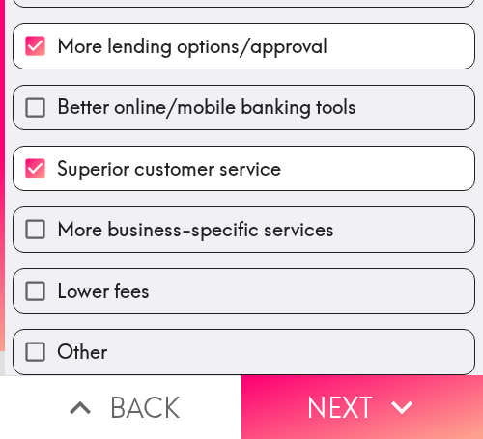
click at [230, 236] on div "Higher interest rates Compatibility with accounting/fintech tools More lending …" at bounding box center [236, 130] width 478 height 490
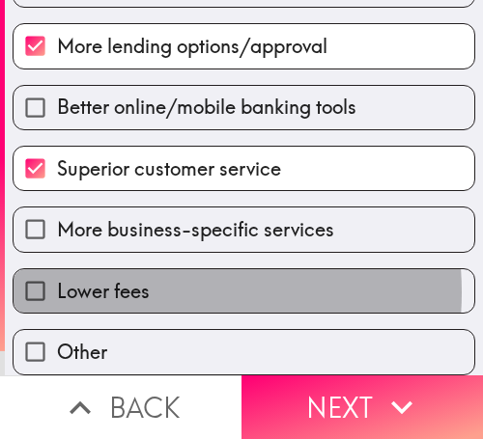
click at [128, 278] on span "Lower fees" at bounding box center [103, 291] width 93 height 27
click at [57, 277] on input "Lower fees" at bounding box center [35, 290] width 43 height 43
checkbox input "true"
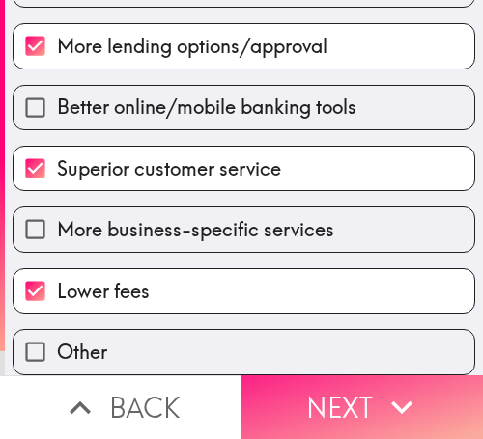
click at [399, 399] on icon "button" at bounding box center [402, 407] width 42 height 42
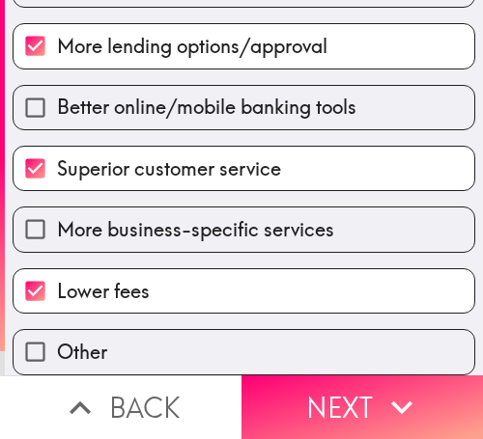
scroll to position [334, 0]
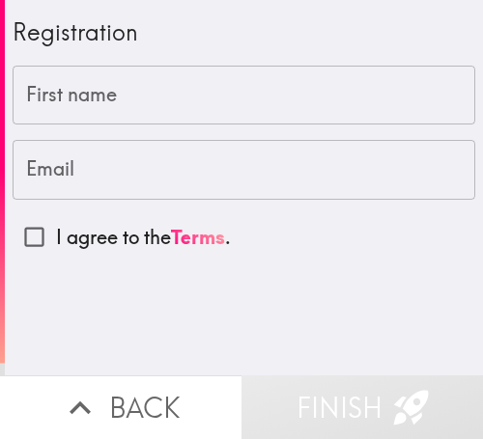
click at [85, 96] on input "First name" at bounding box center [244, 96] width 463 height 60
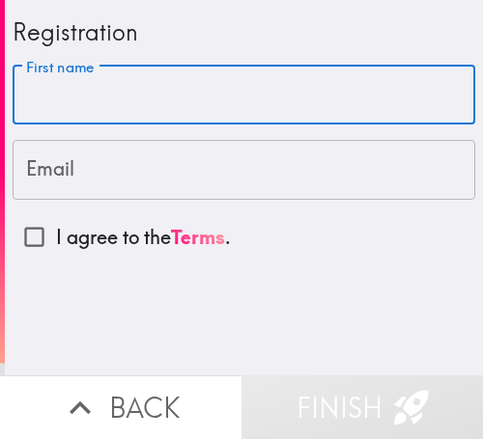
paste input "[PERSON_NAME]"
type input "[PERSON_NAME]"
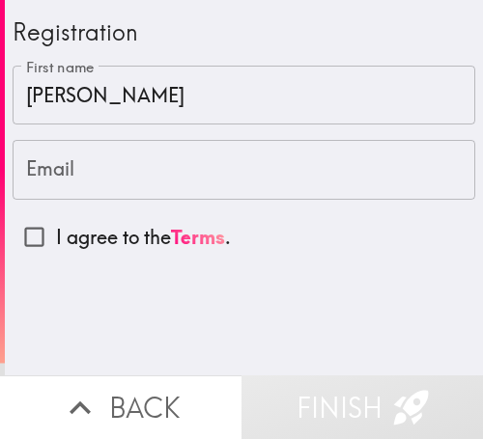
drag, startPoint x: 91, startPoint y: 171, endPoint x: 106, endPoint y: 192, distance: 26.3
click at [91, 171] on input "Email" at bounding box center [244, 170] width 463 height 60
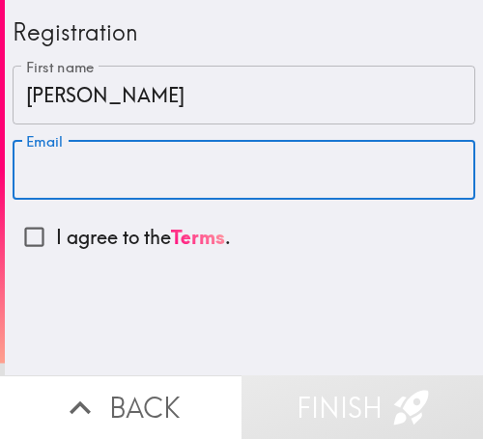
paste input "[EMAIL_ADDRESS][DOMAIN_NAME]"
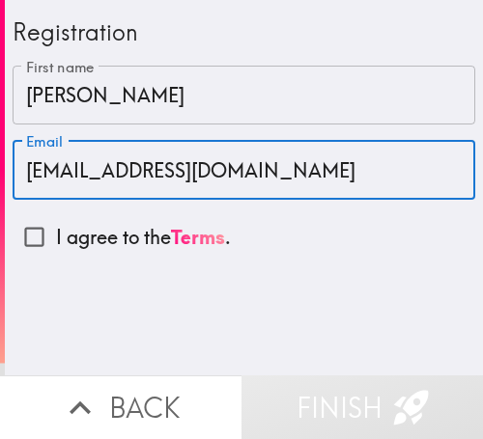
type input "[EMAIL_ADDRESS][DOMAIN_NAME]"
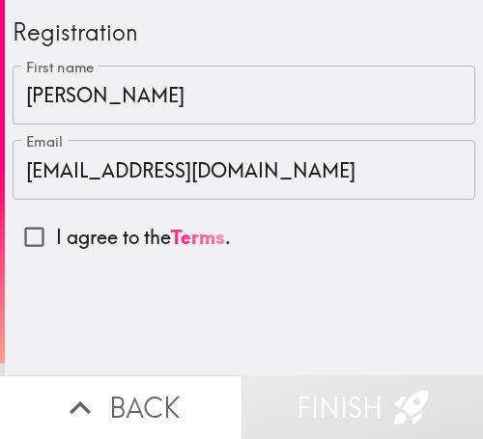
drag, startPoint x: 138, startPoint y: 243, endPoint x: 217, endPoint y: 280, distance: 87.3
click at [137, 243] on p "I agree to the Terms ." at bounding box center [143, 237] width 175 height 27
click at [56, 243] on input "I agree to the Terms ." at bounding box center [34, 236] width 43 height 43
checkbox input "true"
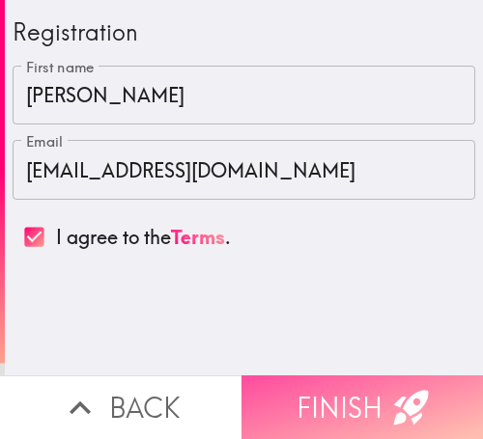
drag, startPoint x: 354, startPoint y: 384, endPoint x: 354, endPoint y: 369, distance: 15.5
click at [354, 376] on button "Finish" at bounding box center [361, 408] width 241 height 64
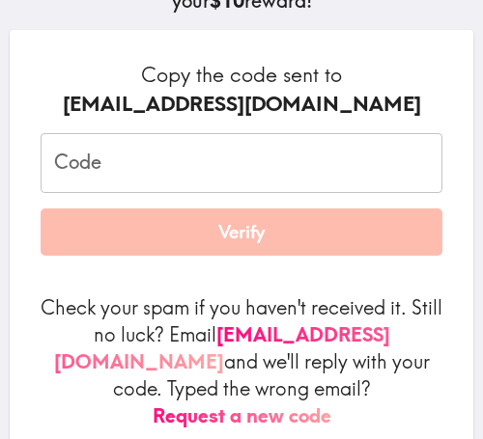
scroll to position [290, 0]
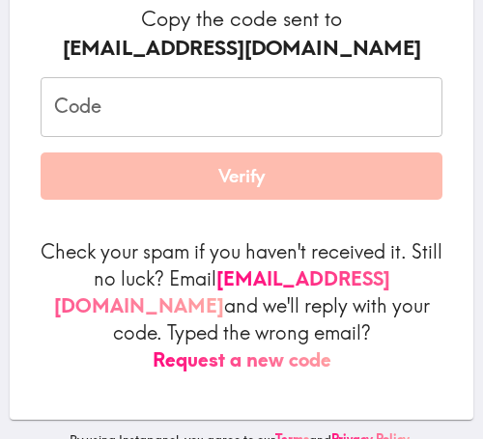
click at [442, 307] on div "Copy the code sent to [EMAIL_ADDRESS][DOMAIN_NAME] Code Code Verify Check your …" at bounding box center [242, 197] width 464 height 446
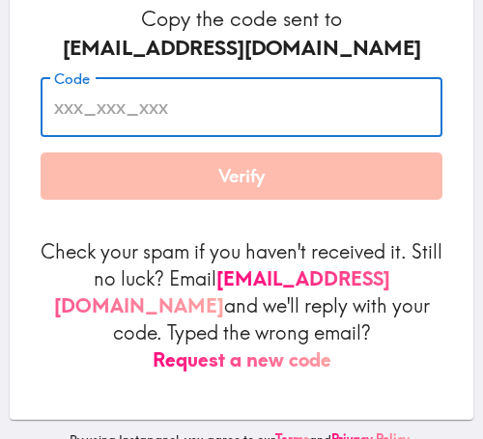
click at [283, 111] on input "Code" at bounding box center [242, 107] width 402 height 60
paste input "K2M_pk3_8MR"
type input "K2M_pk3_8MR"
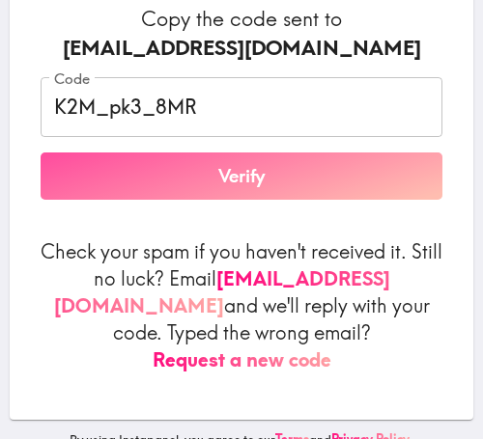
click at [276, 178] on button "Verify" at bounding box center [242, 177] width 402 height 48
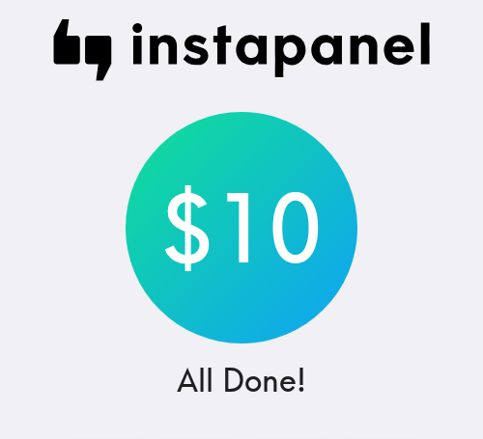
scroll to position [0, 0]
